Goal: Information Seeking & Learning: Learn about a topic

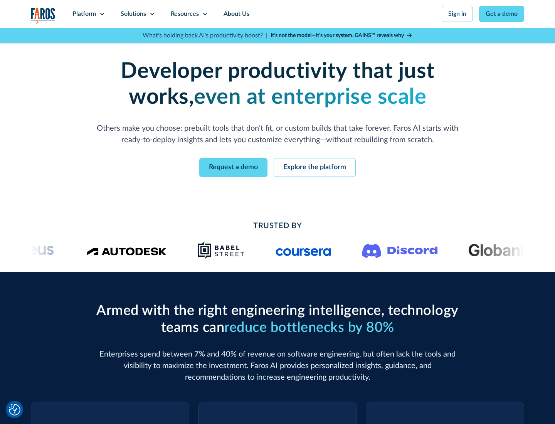
click at [102, 14] on icon at bounding box center [102, 14] width 6 height 6
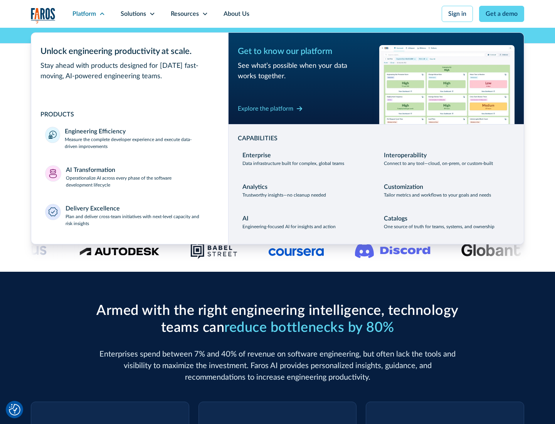
click at [139, 142] on p "Measure the complete developer experience and execute data-driven improvements" at bounding box center [139, 143] width 149 height 14
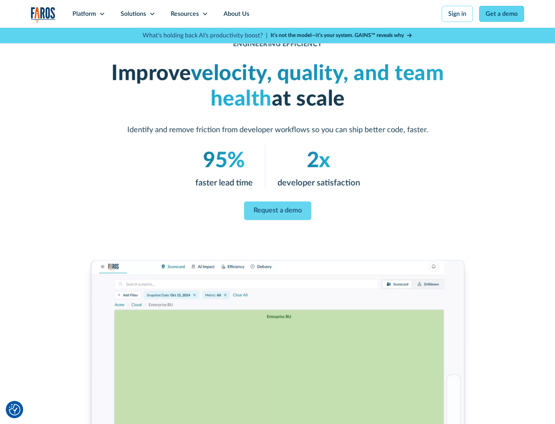
click at [277, 210] on link "Request a demo" at bounding box center [277, 210] width 67 height 18
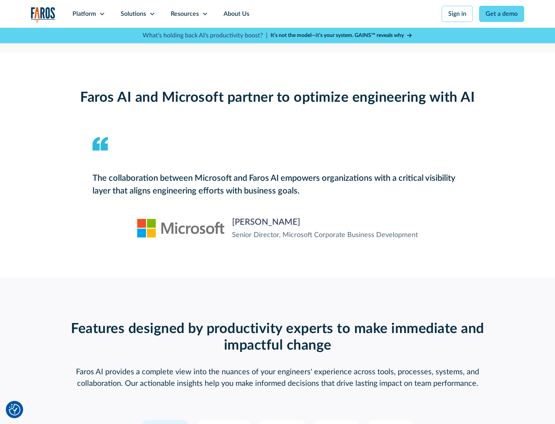
click at [102, 14] on icon at bounding box center [102, 14] width 6 height 6
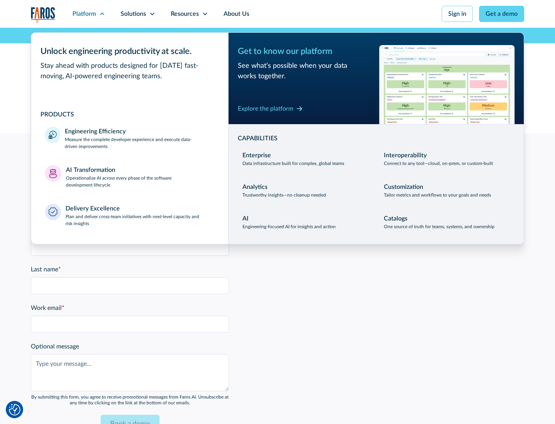
scroll to position [1689, 0]
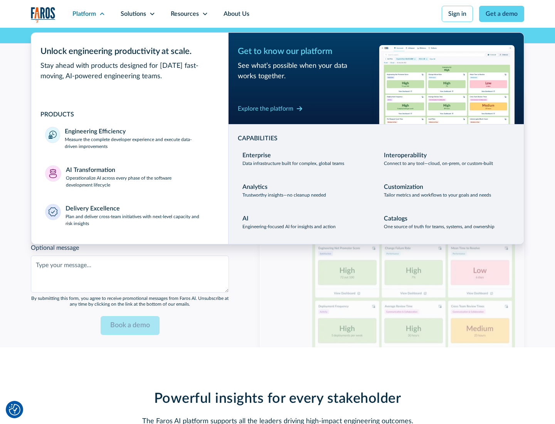
click at [140, 176] on p "Operationalize AI across every phase of the software development lifecycle" at bounding box center [140, 181] width 149 height 14
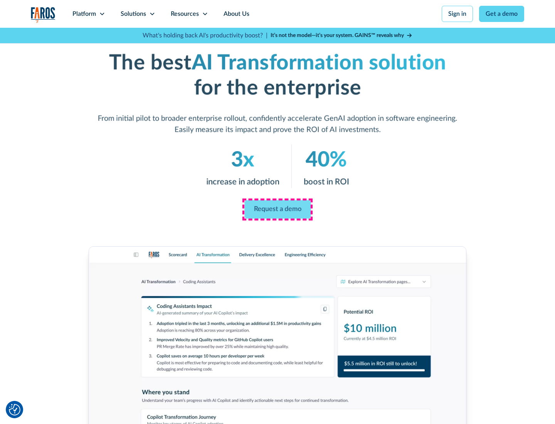
click at [277, 209] on link "Request a demo" at bounding box center [277, 209] width 66 height 18
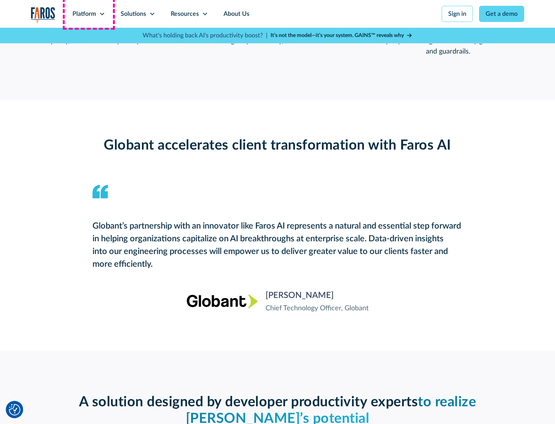
click at [89, 14] on div "Platform" at bounding box center [83, 13] width 23 height 9
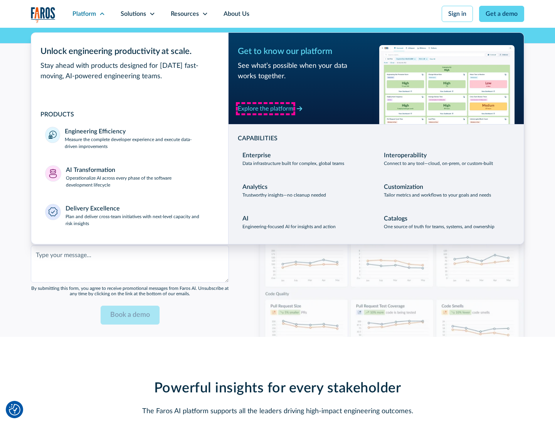
scroll to position [1874, 0]
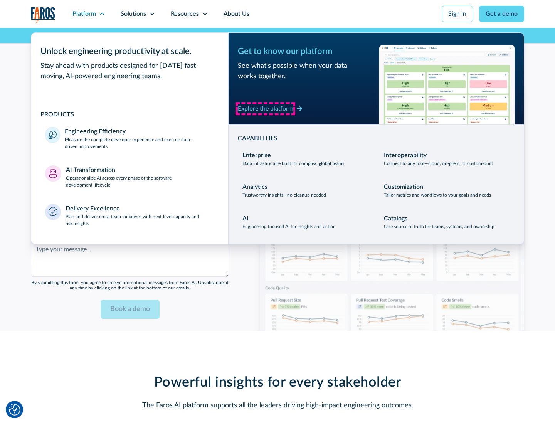
click at [265, 108] on div "Explore the platform" at bounding box center [265, 108] width 55 height 9
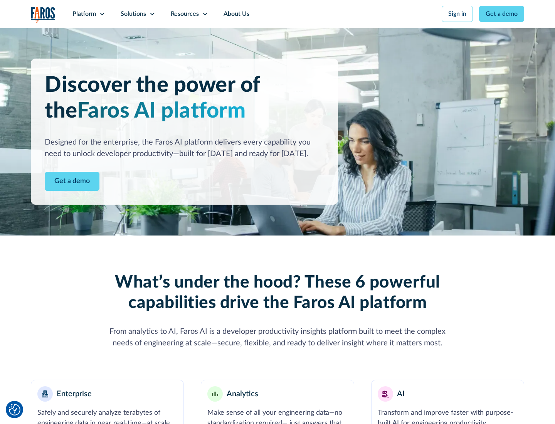
click at [72, 181] on link "Get a demo" at bounding box center [72, 181] width 55 height 19
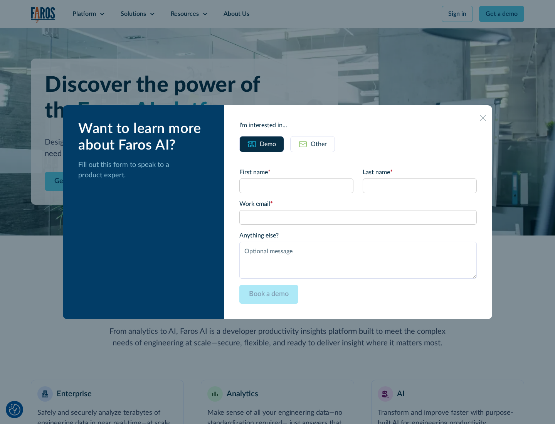
click at [318, 144] on div "Other" at bounding box center [318, 143] width 16 height 9
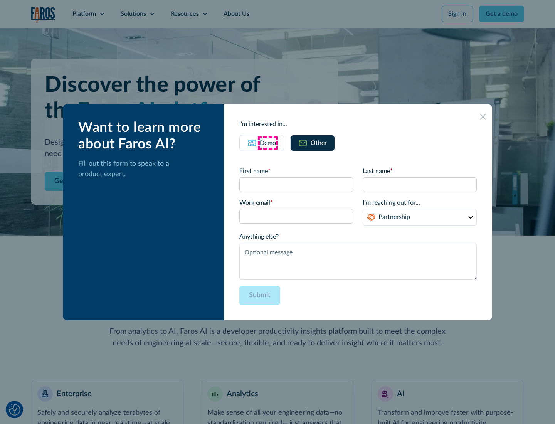
click at [268, 142] on div "Demo" at bounding box center [268, 142] width 16 height 9
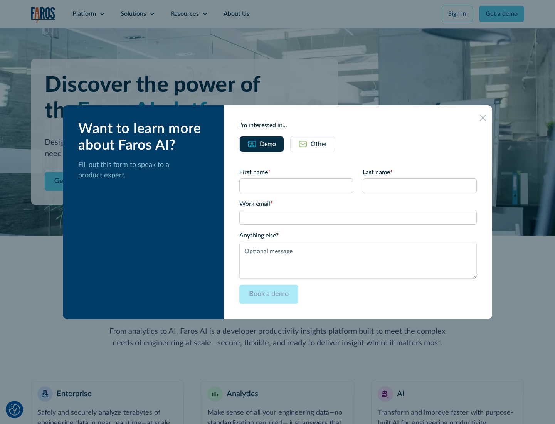
click at [483, 117] on icon at bounding box center [482, 118] width 6 height 6
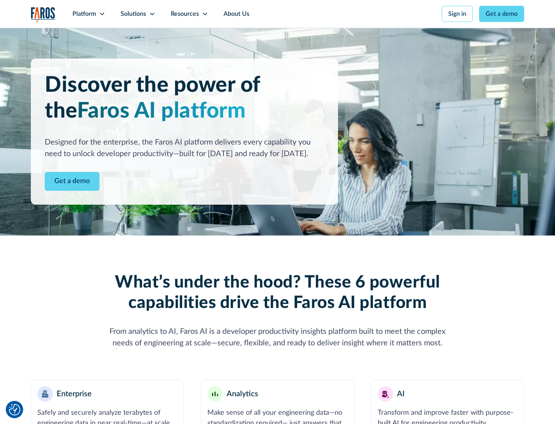
click at [102, 14] on icon at bounding box center [102, 14] width 6 height 6
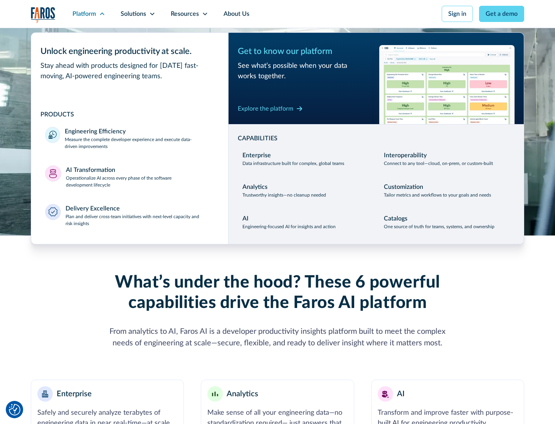
click at [139, 220] on p "Plan and deliver cross-team initiatives with next-level capacity and risk insig…" at bounding box center [139, 220] width 149 height 14
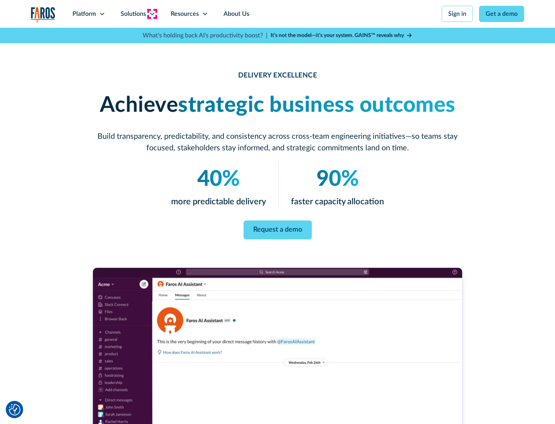
click at [152, 14] on icon at bounding box center [152, 14] width 6 height 6
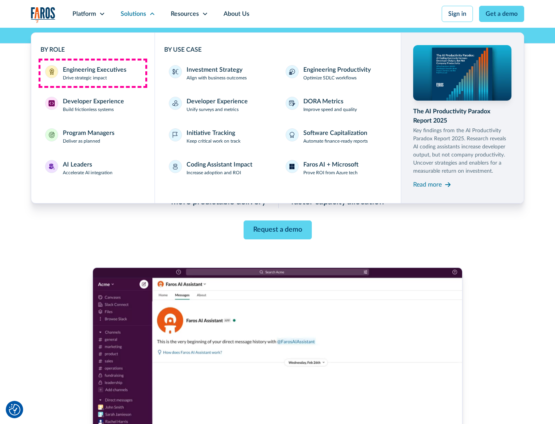
click at [92, 73] on div "Engineering Executives" at bounding box center [95, 69] width 64 height 9
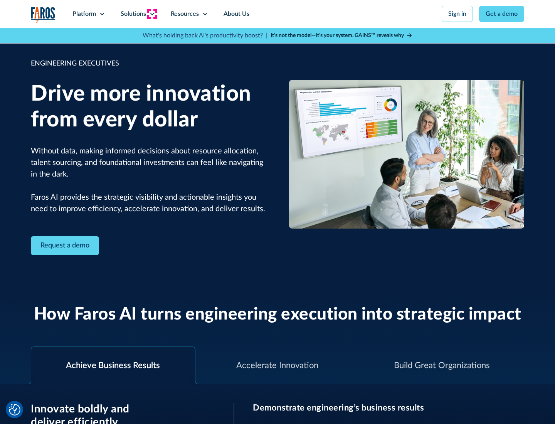
click at [152, 14] on icon at bounding box center [152, 14] width 6 height 6
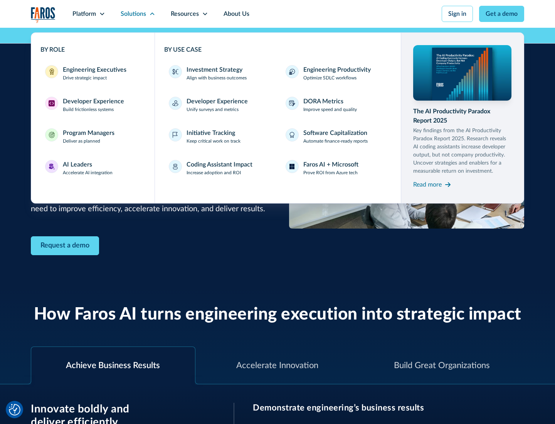
click at [92, 101] on div "Developer Experience" at bounding box center [93, 101] width 61 height 9
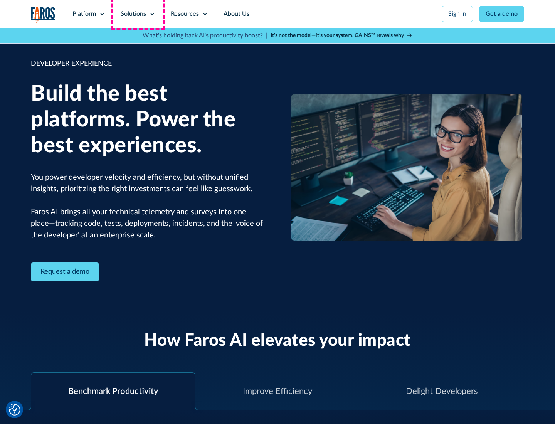
click at [137, 14] on div "Solutions" at bounding box center [133, 13] width 25 height 9
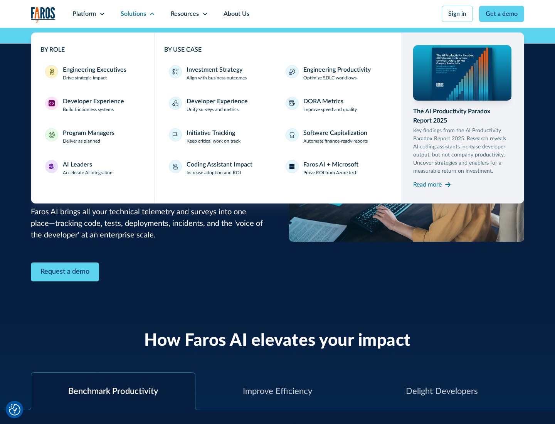
click at [88, 136] on div "Program Managers" at bounding box center [89, 132] width 52 height 9
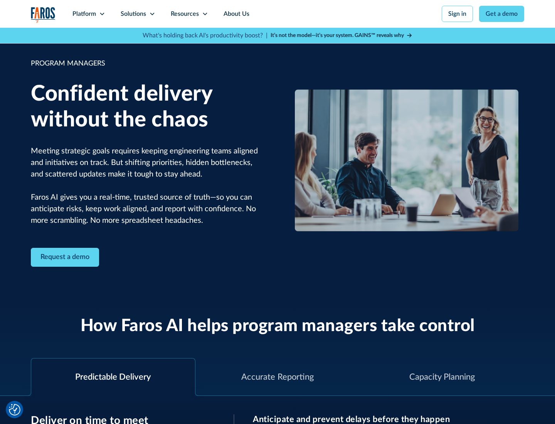
click at [152, 14] on icon at bounding box center [152, 14] width 6 height 6
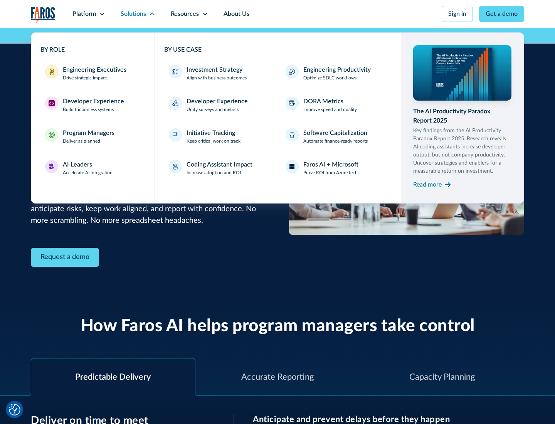
click at [88, 168] on div "AI Leaders" at bounding box center [77, 164] width 29 height 9
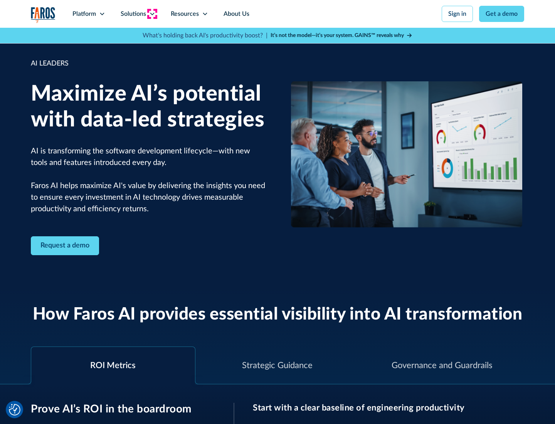
click at [152, 14] on icon at bounding box center [152, 14] width 6 height 6
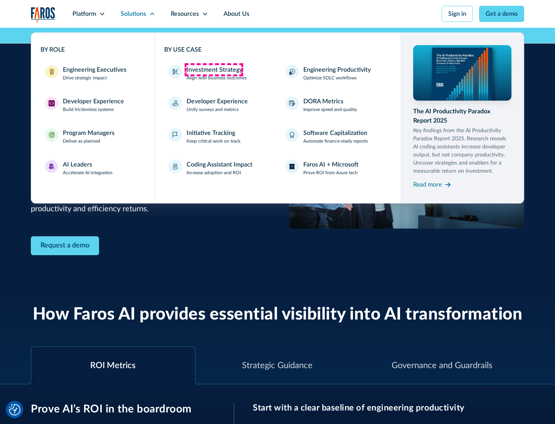
click at [213, 70] on div "Investment Strategy" at bounding box center [214, 69] width 56 height 9
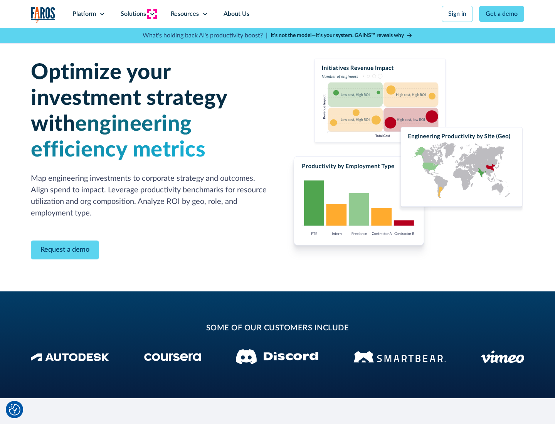
click at [152, 14] on icon at bounding box center [152, 14] width 6 height 6
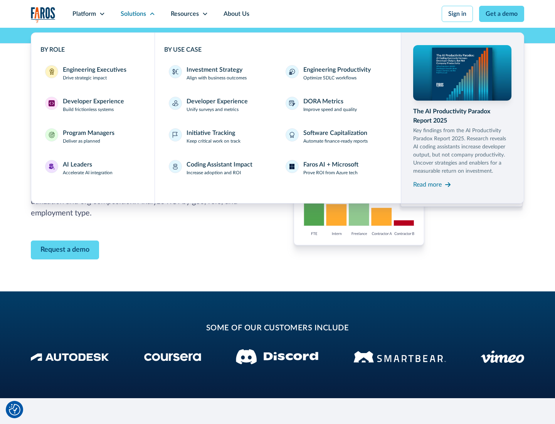
click at [330, 173] on p "Prove ROI from Azure tech" at bounding box center [330, 172] width 54 height 7
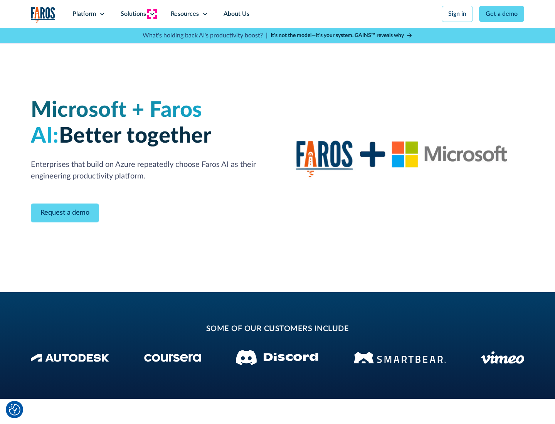
click at [152, 14] on icon at bounding box center [152, 14] width 6 height 6
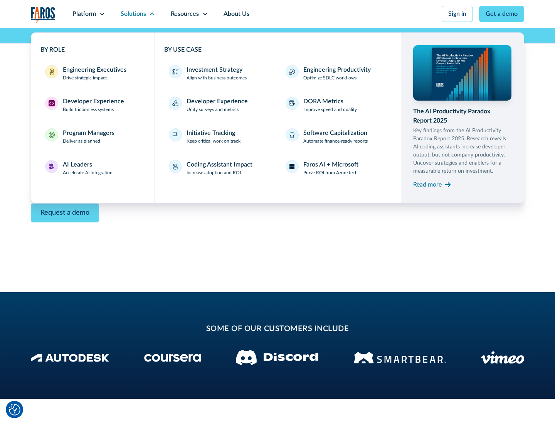
click at [427, 184] on div "Read more" at bounding box center [427, 184] width 28 height 9
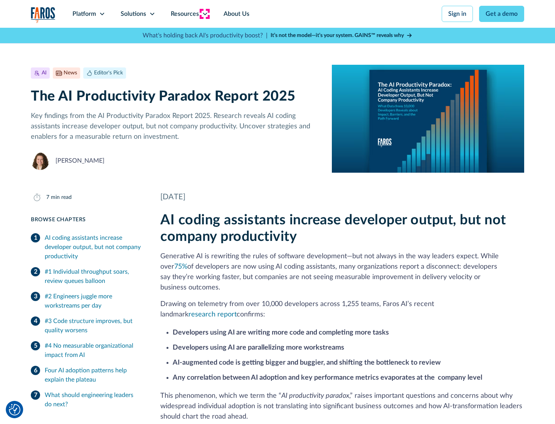
click at [204, 14] on icon at bounding box center [205, 14] width 6 height 6
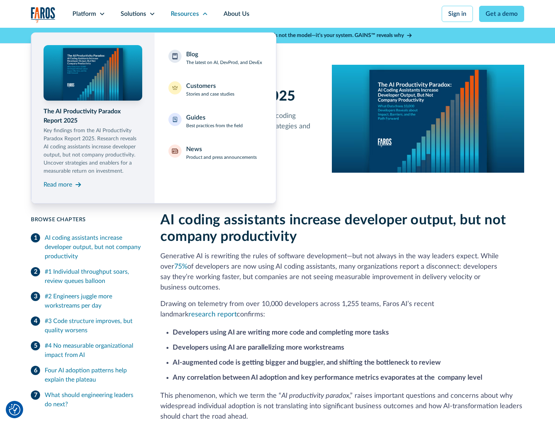
click at [224, 58] on div "Blog The latest on AI, DevProd, and DevEx" at bounding box center [224, 58] width 76 height 16
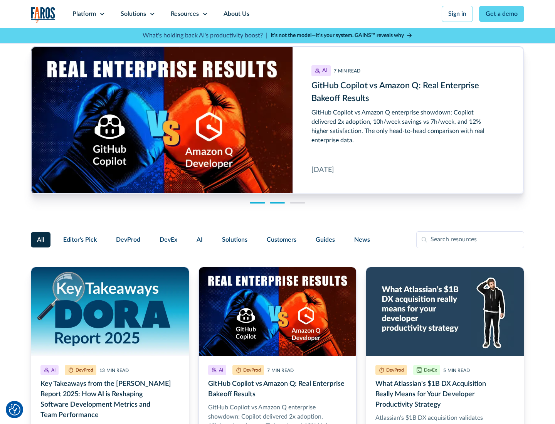
click at [501, 14] on link "Get a demo" at bounding box center [501, 14] width 45 height 16
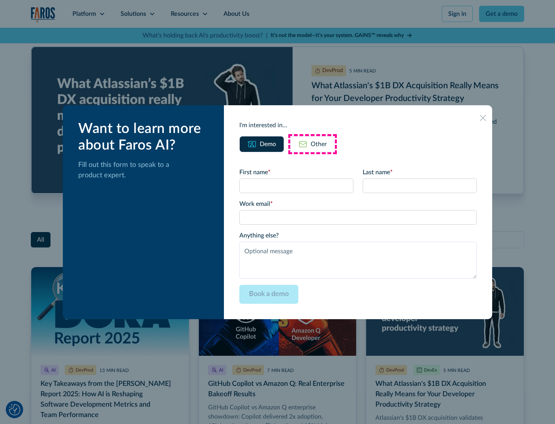
click at [312, 144] on div "Other" at bounding box center [318, 143] width 16 height 9
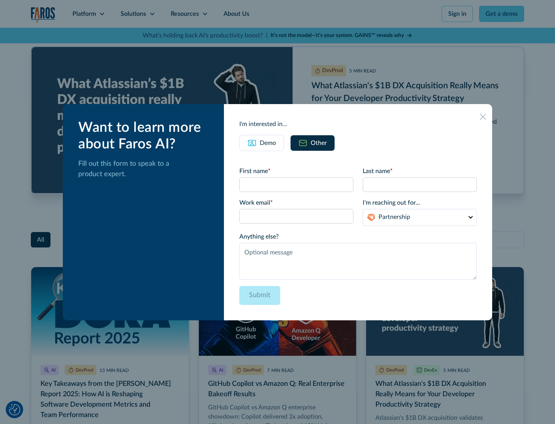
click at [483, 116] on icon at bounding box center [482, 117] width 6 height 6
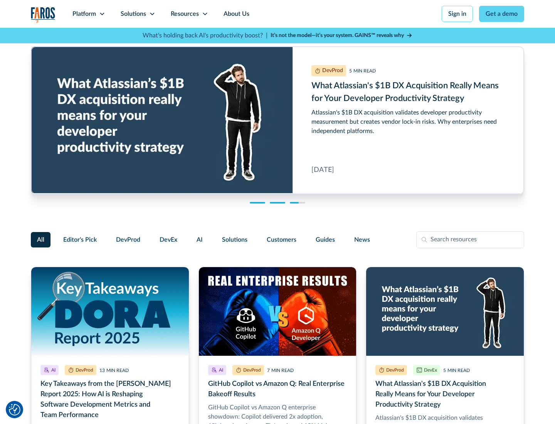
click at [235, 14] on link "About Us" at bounding box center [236, 14] width 41 height 28
